Goal: Task Accomplishment & Management: Manage account settings

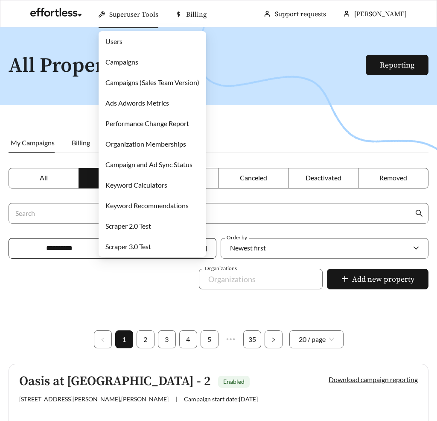
click at [133, 11] on span "Superuser Tools" at bounding box center [133, 14] width 49 height 9
click at [124, 59] on link "Campaigns" at bounding box center [122, 62] width 33 height 8
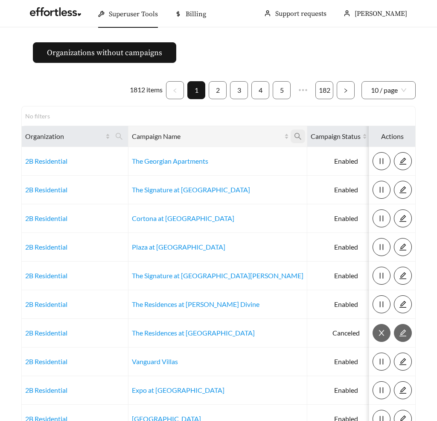
click at [291, 139] on span at bounding box center [298, 136] width 15 height 14
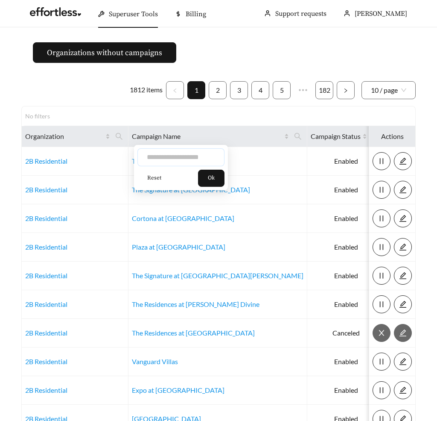
click at [183, 158] on input "text" at bounding box center [181, 157] width 87 height 18
type input "*"
type input "******"
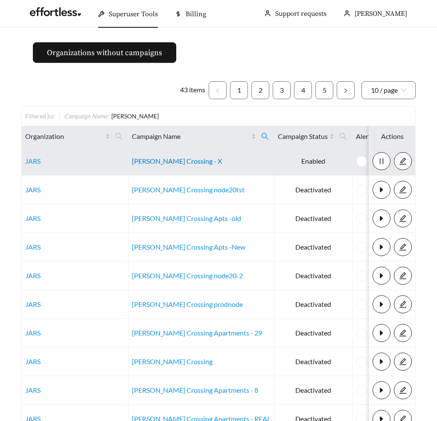
click at [171, 163] on link "[PERSON_NAME] Crossing - X" at bounding box center [177, 161] width 90 height 8
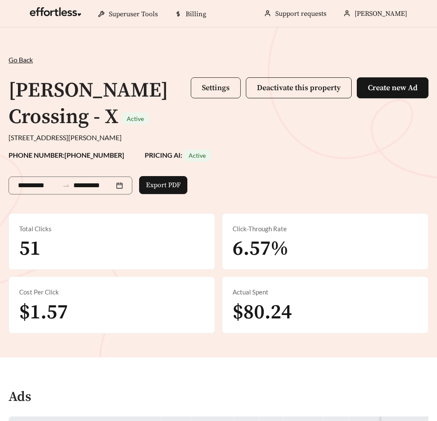
click at [225, 86] on span "Settings" at bounding box center [216, 88] width 28 height 10
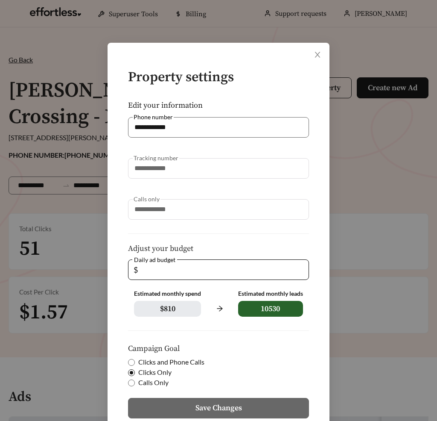
scroll to position [62, 0]
